Goal: Task Accomplishment & Management: Use online tool/utility

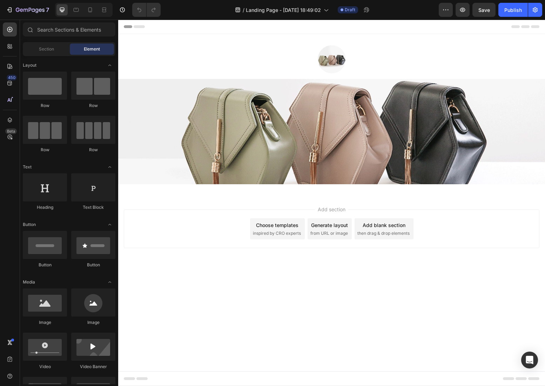
click at [312, 288] on body "Header Image Row Image Section 1 Root Start with Sections from sidebar Add sect…" at bounding box center [331, 203] width 427 height 366
click at [336, 60] on img at bounding box center [332, 59] width 28 height 28
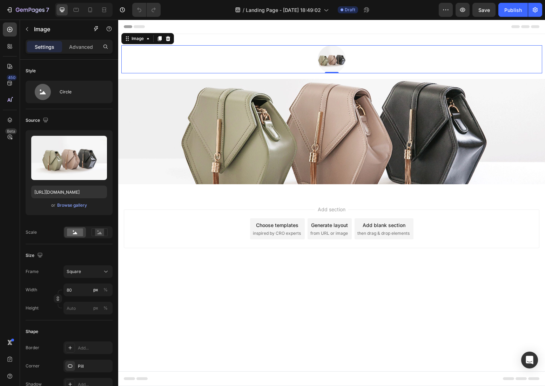
click at [336, 60] on img at bounding box center [332, 59] width 28 height 28
click at [218, 258] on div "Add section Choose templates inspired by CRO experts Generate layout from URL o…" at bounding box center [331, 238] width 427 height 86
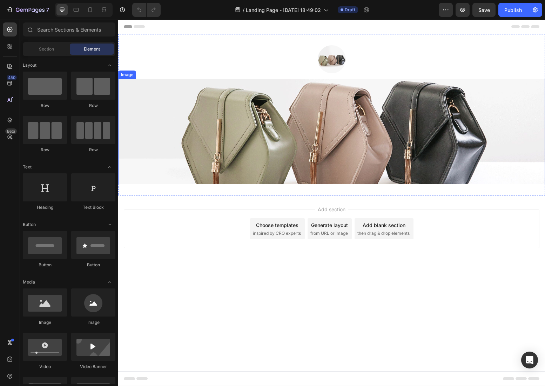
click at [332, 168] on img at bounding box center [331, 131] width 427 height 105
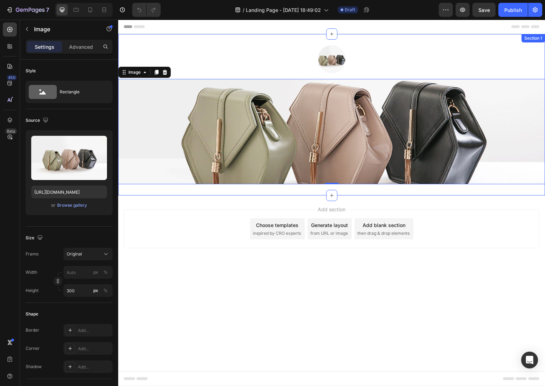
click at [356, 76] on div "Image Row Image 0" at bounding box center [331, 114] width 427 height 139
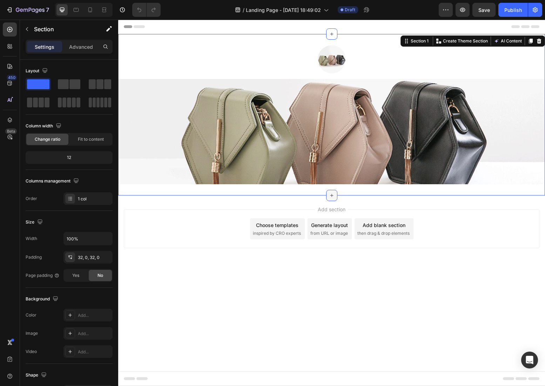
click at [331, 198] on icon at bounding box center [332, 195] width 6 height 6
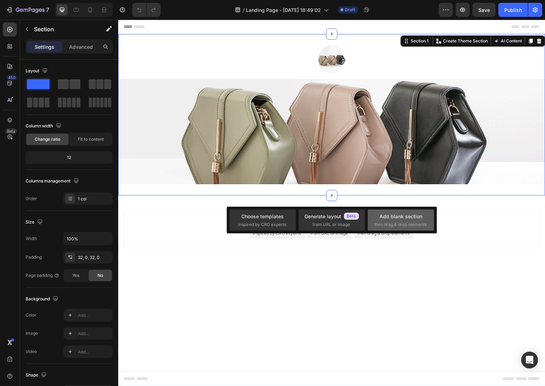
click at [392, 214] on div "Add blank section" at bounding box center [400, 215] width 43 height 7
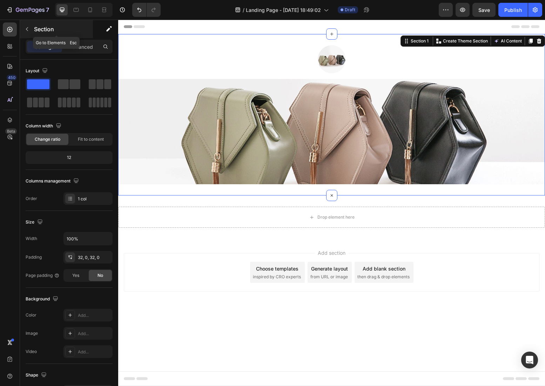
click at [28, 30] on icon "button" at bounding box center [27, 29] width 6 height 6
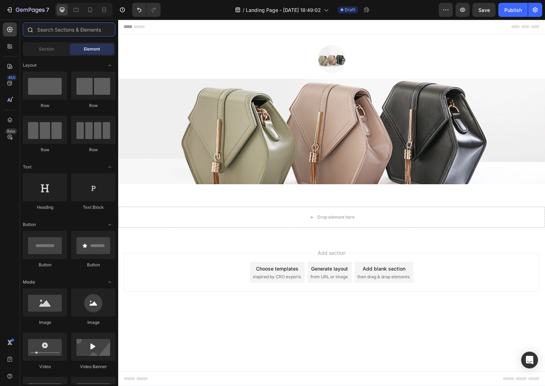
click at [65, 33] on input "text" at bounding box center [69, 29] width 93 height 14
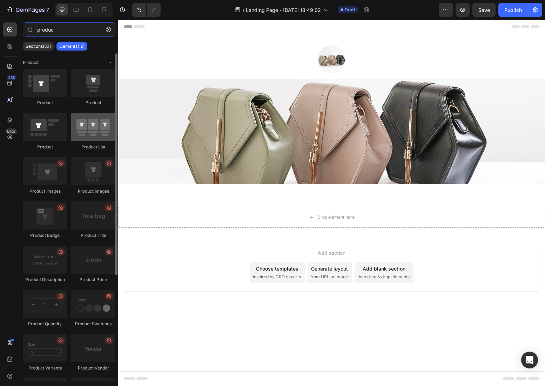
type input "produc"
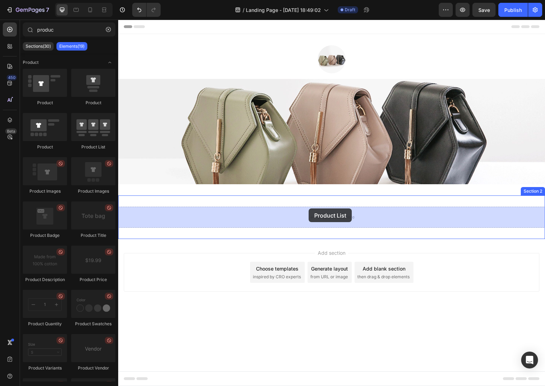
drag, startPoint x: 206, startPoint y: 142, endPoint x: 308, endPoint y: 208, distance: 122.1
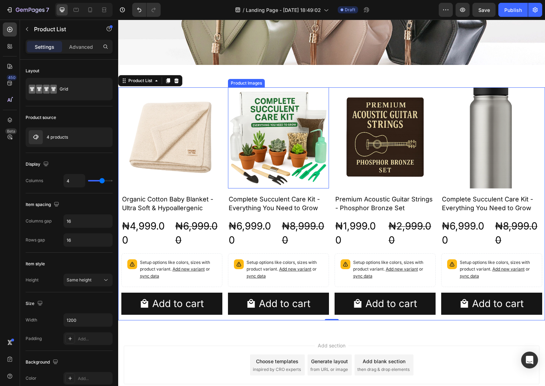
scroll to position [146, 0]
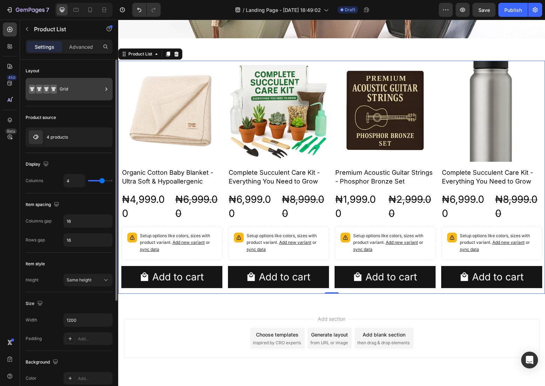
click at [103, 91] on icon at bounding box center [106, 89] width 7 height 7
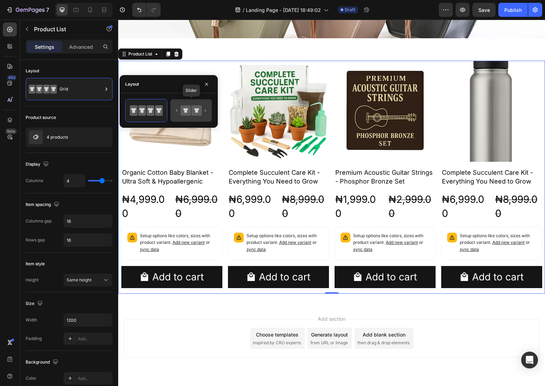
click at [188, 109] on icon at bounding box center [186, 110] width 10 height 10
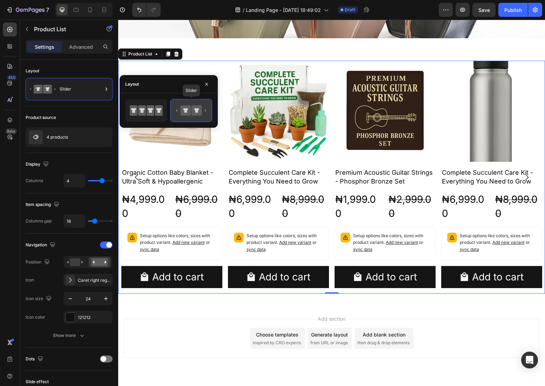
click at [198, 110] on icon at bounding box center [196, 110] width 10 height 10
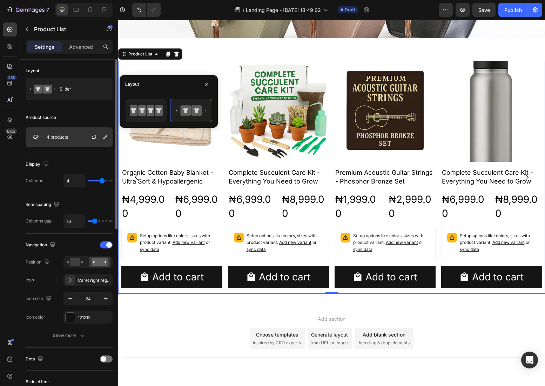
click at [79, 138] on div "4 products" at bounding box center [69, 137] width 87 height 20
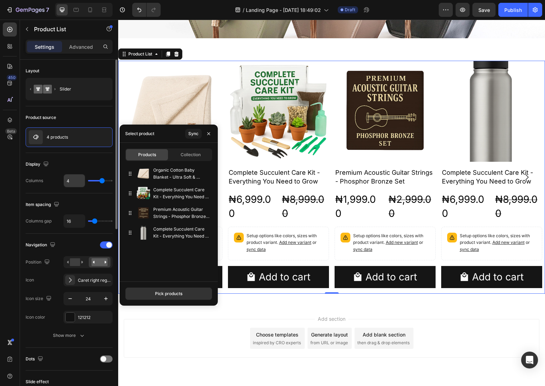
click at [70, 178] on input "4" at bounding box center [74, 180] width 21 height 13
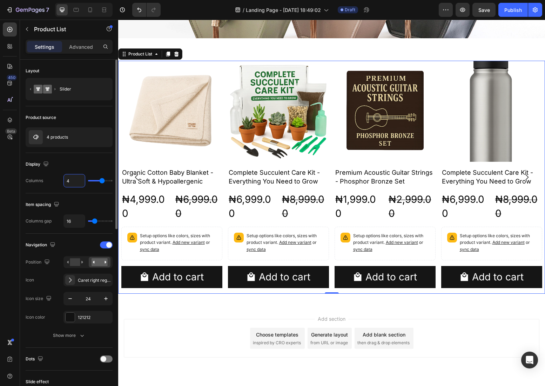
type input "2"
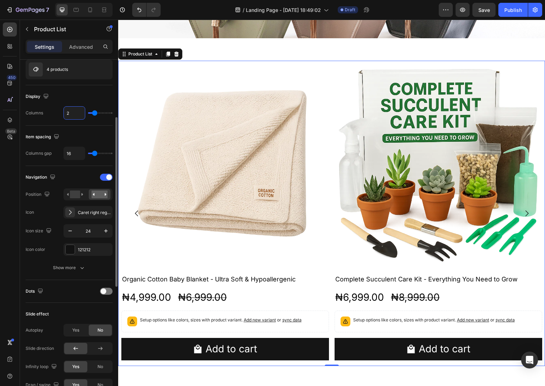
scroll to position [84, 0]
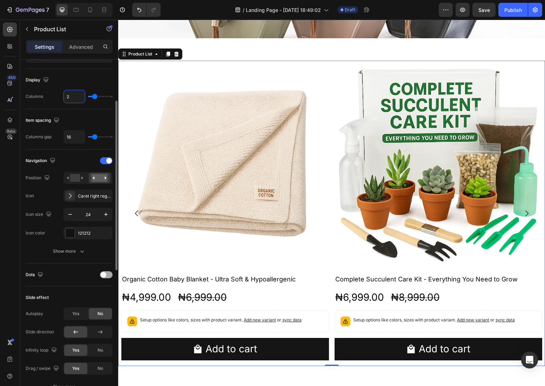
type input "2"
click at [107, 275] on div at bounding box center [106, 274] width 13 height 7
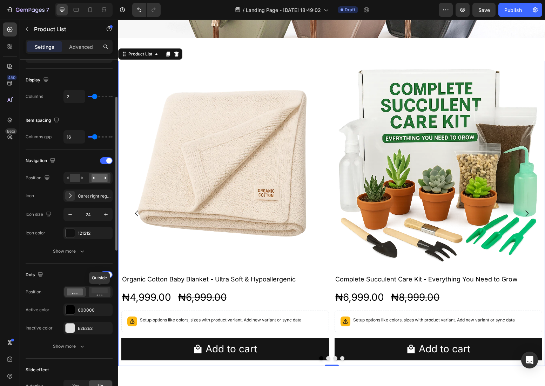
click at [101, 291] on rect at bounding box center [99, 290] width 16 height 5
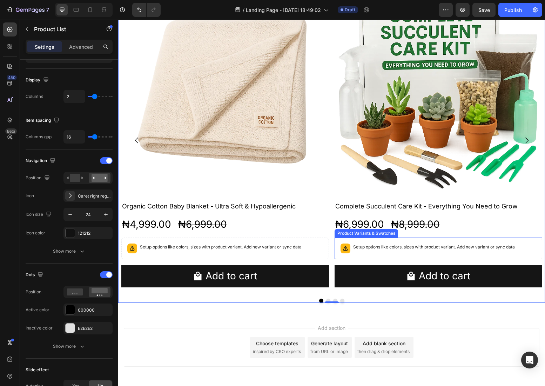
scroll to position [225, 0]
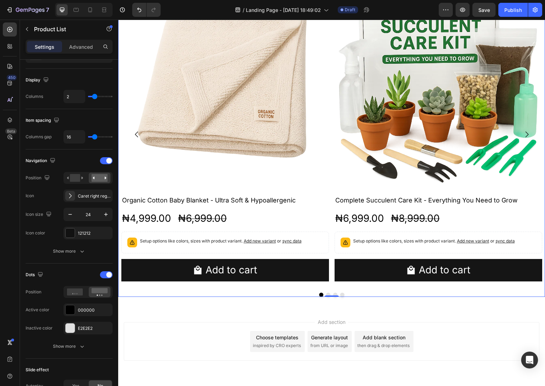
click at [221, 311] on div "Add section Choose templates inspired by CRO experts Generate layout from URL o…" at bounding box center [331, 351] width 427 height 86
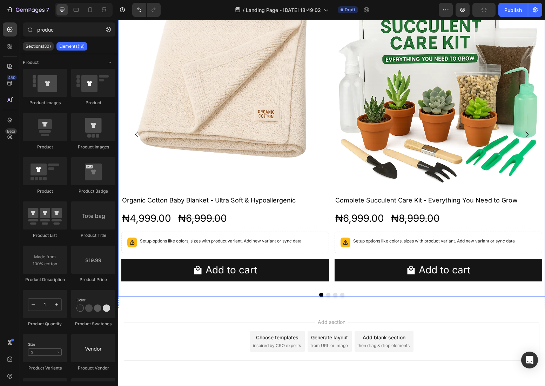
click at [328, 293] on button "Dot" at bounding box center [328, 294] width 4 height 4
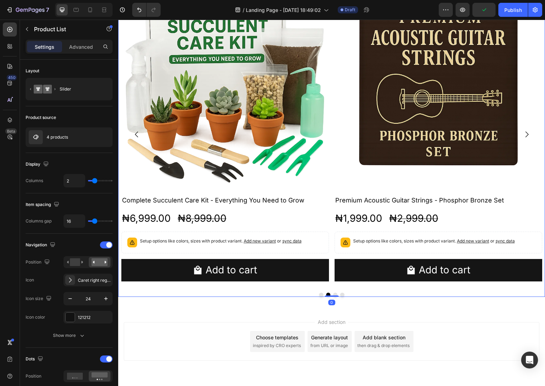
click at [334, 293] on button "Dot" at bounding box center [335, 294] width 4 height 4
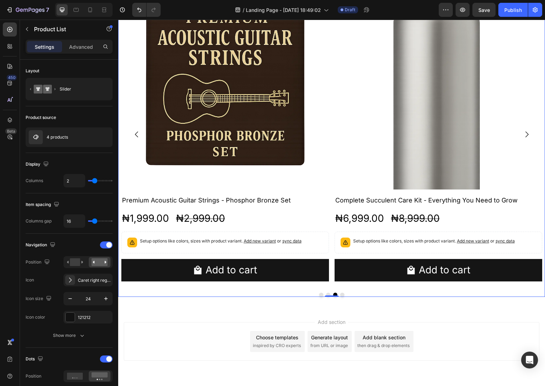
click at [341, 294] on button "Dot" at bounding box center [342, 294] width 4 height 4
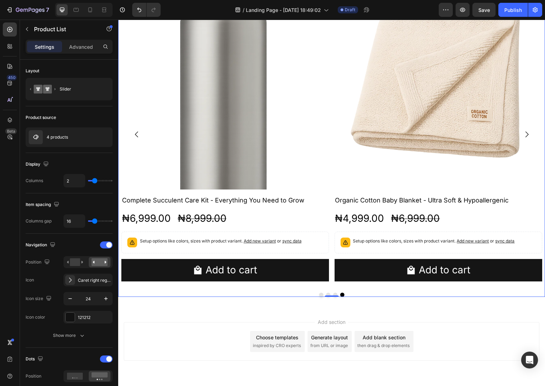
click at [527, 135] on icon "Carousel Next Arrow" at bounding box center [526, 134] width 8 height 8
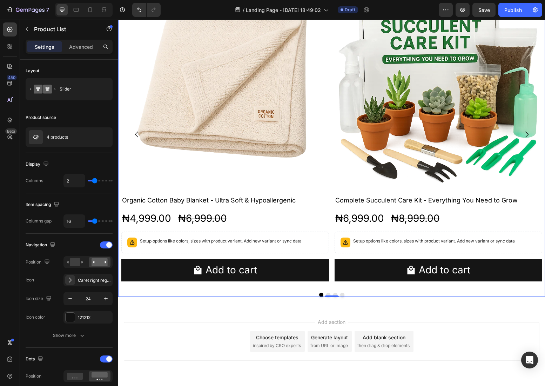
click at [527, 135] on icon "Carousel Next Arrow" at bounding box center [526, 134] width 8 height 8
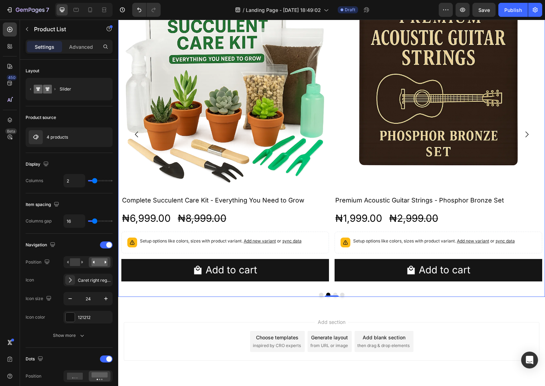
click at [527, 135] on icon "Carousel Next Arrow" at bounding box center [526, 134] width 8 height 8
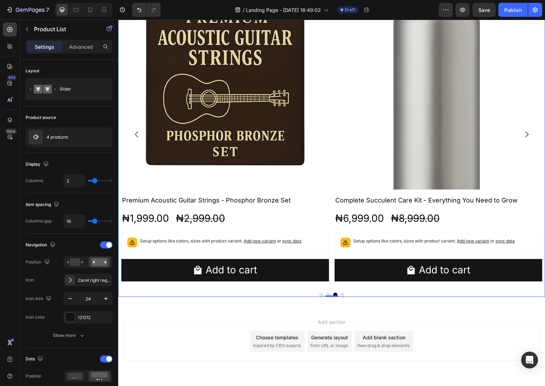
click at [527, 135] on icon "Carousel Next Arrow" at bounding box center [526, 134] width 8 height 8
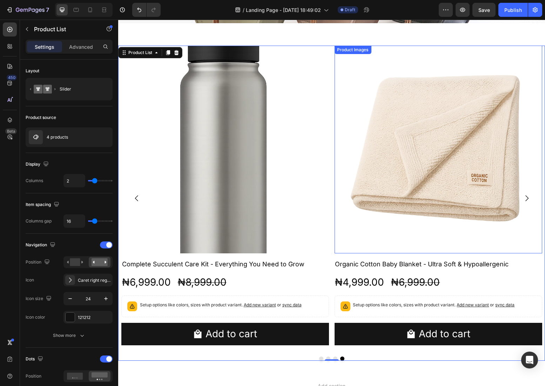
scroll to position [161, 0]
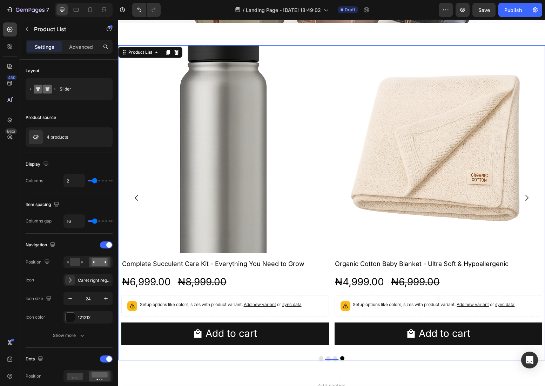
click at [527, 199] on icon "Carousel Next Arrow" at bounding box center [526, 198] width 3 height 6
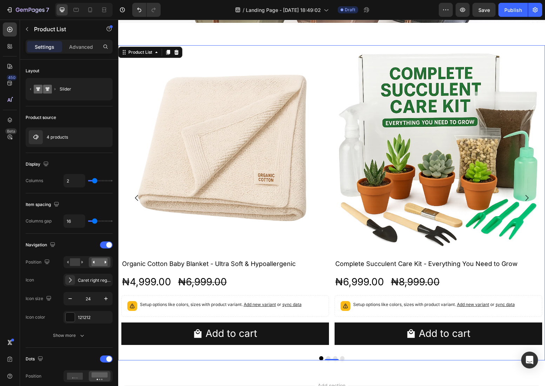
click at [527, 199] on icon "Carousel Next Arrow" at bounding box center [526, 198] width 3 height 6
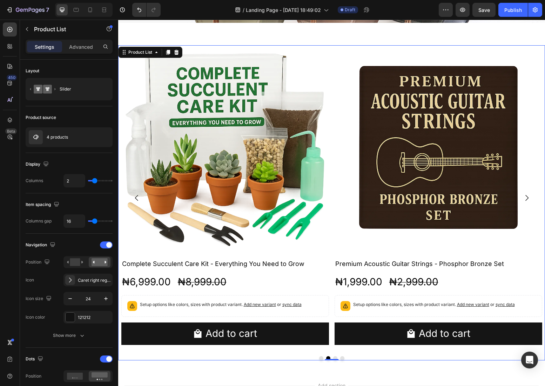
click at [529, 197] on icon "Carousel Next Arrow" at bounding box center [526, 197] width 8 height 8
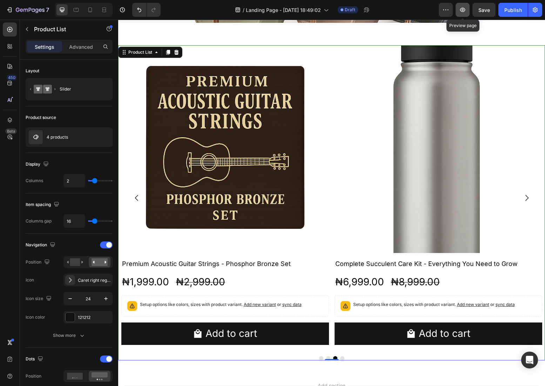
click at [464, 9] on icon "button" at bounding box center [462, 9] width 7 height 7
click at [528, 197] on icon "Carousel Next Arrow" at bounding box center [526, 197] width 8 height 8
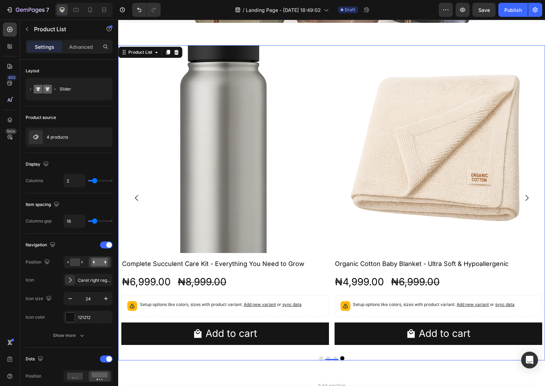
click at [528, 197] on icon "Carousel Next Arrow" at bounding box center [526, 197] width 8 height 8
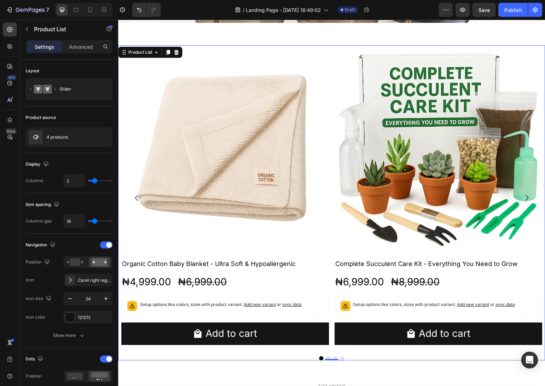
click at [528, 197] on icon "Carousel Next Arrow" at bounding box center [526, 197] width 8 height 8
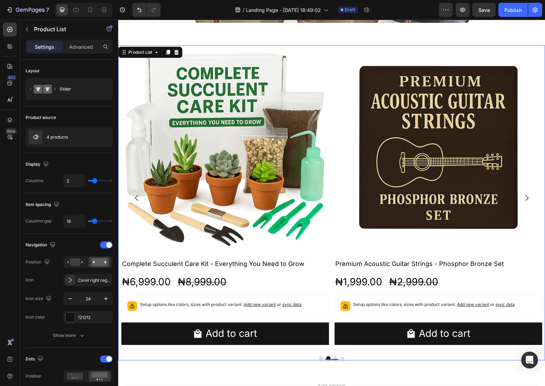
click at [528, 197] on icon "Carousel Next Arrow" at bounding box center [526, 197] width 8 height 8
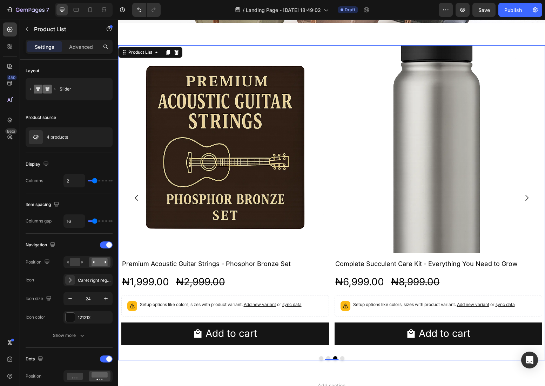
click at [528, 197] on icon "Carousel Next Arrow" at bounding box center [526, 197] width 8 height 8
